Goal: Check status: Check status

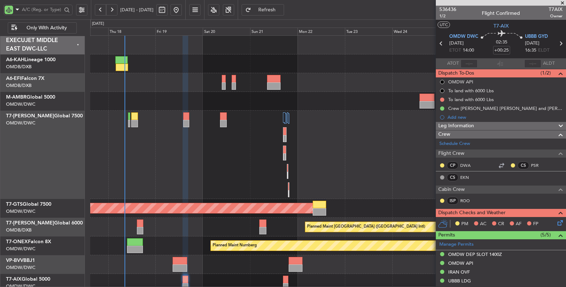
click at [169, 150] on div "Planned Maint Dubai (Al Maktoum Intl)" at bounding box center [328, 155] width 476 height 88
click at [193, 187] on div "Planned Maint Dubai (Al Maktoum Intl)" at bounding box center [328, 155] width 476 height 88
click at [236, 160] on div "Planned Maint Dubai (Al Maktoum Intl)" at bounding box center [328, 155] width 476 height 88
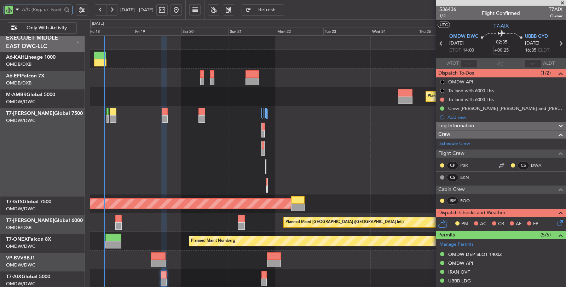
scroll to position [4, 0]
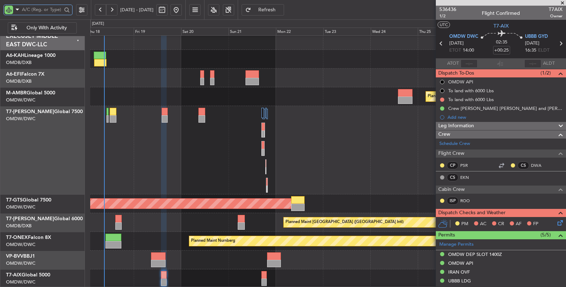
click at [179, 152] on div "Planned Maint Dubai (Al Maktoum Intl)" at bounding box center [327, 150] width 475 height 88
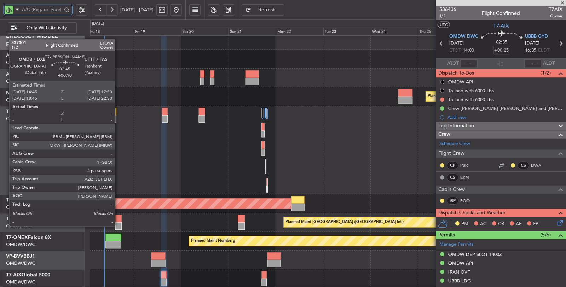
click at [118, 224] on div at bounding box center [118, 225] width 6 height 7
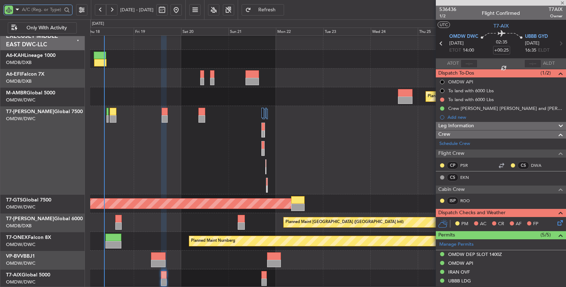
type input "+00:10"
type input "4"
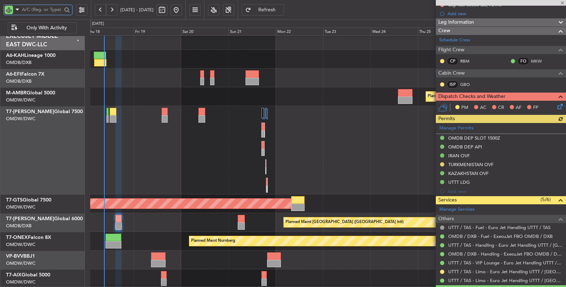
scroll to position [118, 0]
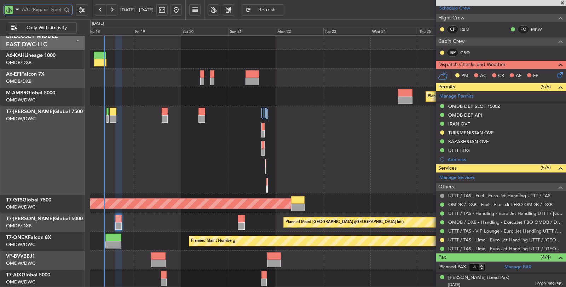
click at [325, 163] on div "Planned Maint Dubai (Al Maktoum Intl)" at bounding box center [327, 150] width 475 height 88
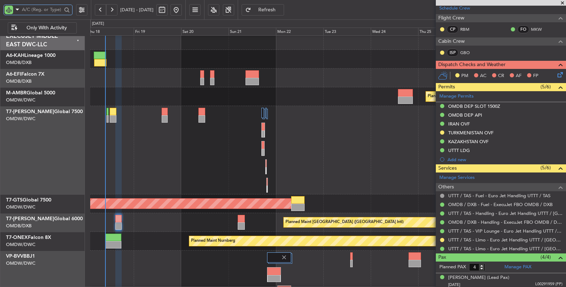
scroll to position [7, 0]
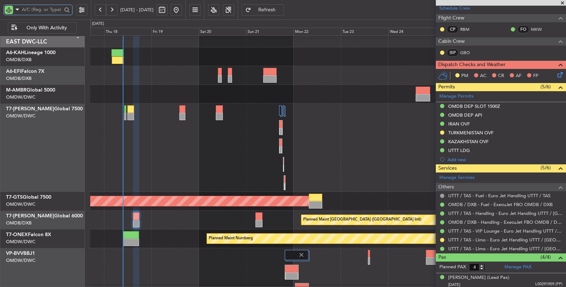
click at [170, 150] on div "Planned Maint Dubai (Al Maktoum Intl)" at bounding box center [327, 148] width 475 height 88
click at [168, 132] on div "Planned Maint Dubai (Al Maktoum Intl)" at bounding box center [327, 148] width 475 height 88
